Goal: Navigation & Orientation: Go to known website

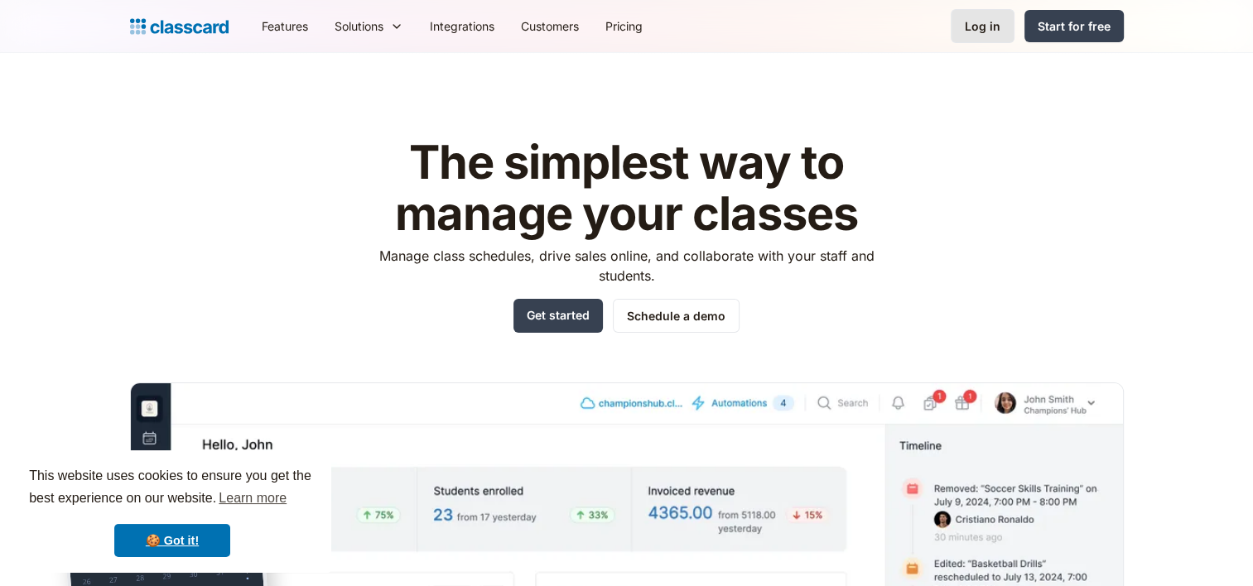
click at [979, 27] on div "Log in" at bounding box center [983, 25] width 36 height 17
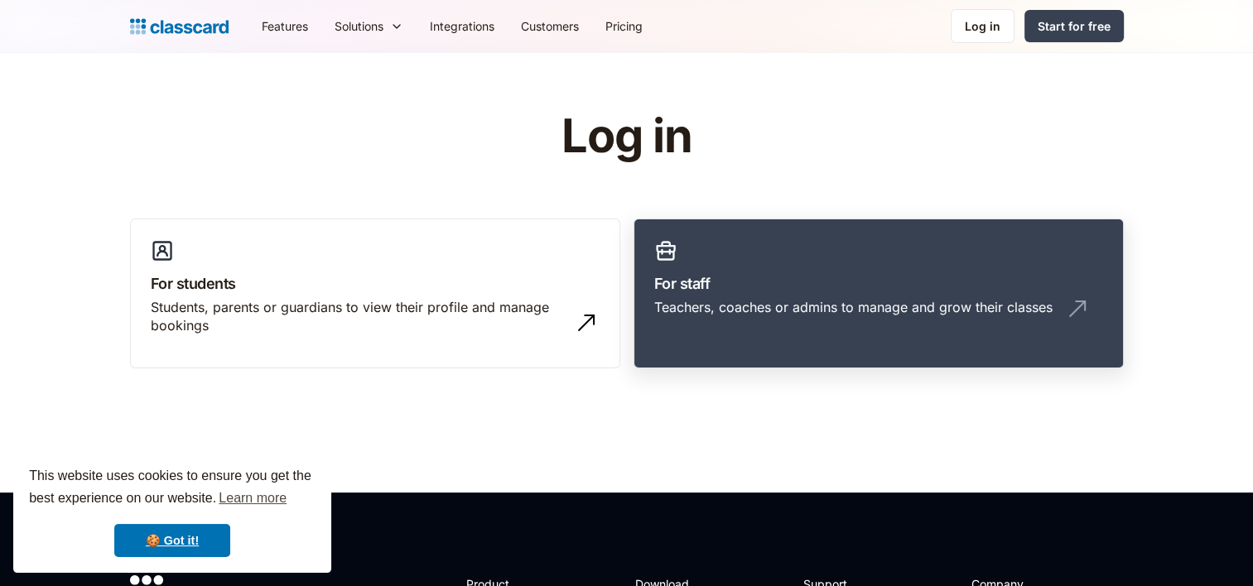
click at [749, 272] on h3 "For staff" at bounding box center [878, 283] width 449 height 22
